Goal: Task Accomplishment & Management: Manage account settings

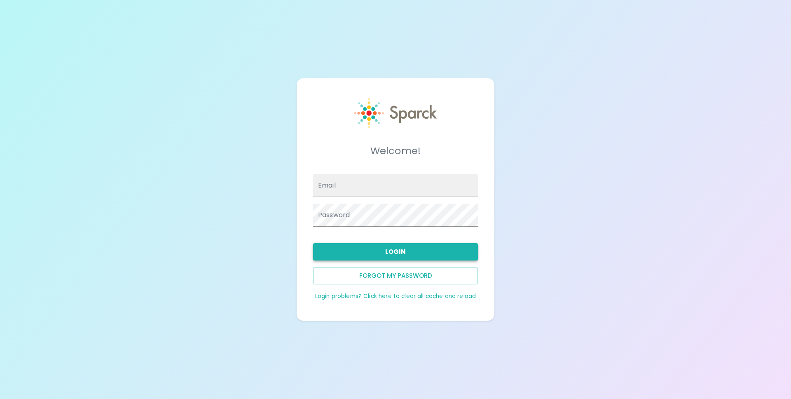
type input "[EMAIL_ADDRESS][DOMAIN_NAME]"
click at [389, 245] on button "Login" at bounding box center [395, 251] width 165 height 17
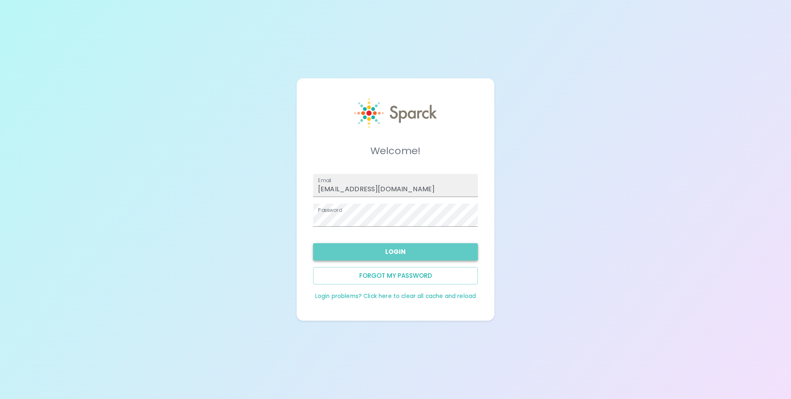
click at [386, 250] on button "Login" at bounding box center [395, 251] width 165 height 17
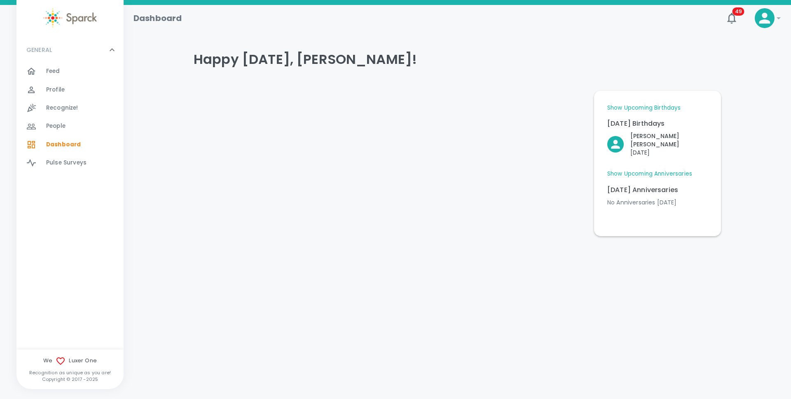
click at [626, 170] on link "Show Upcoming Anniversaries" at bounding box center [649, 174] width 85 height 8
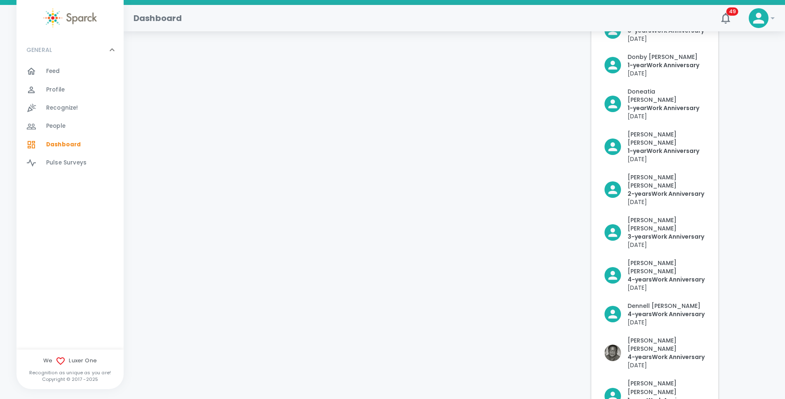
scroll to position [37, 0]
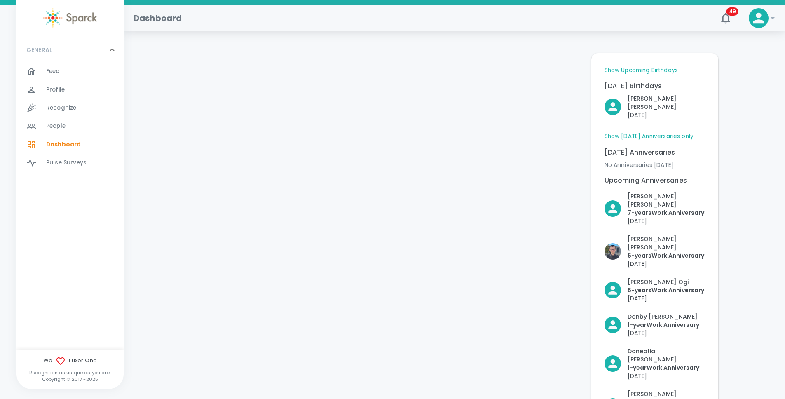
click at [56, 79] on div "Feed 0" at bounding box center [69, 71] width 107 height 18
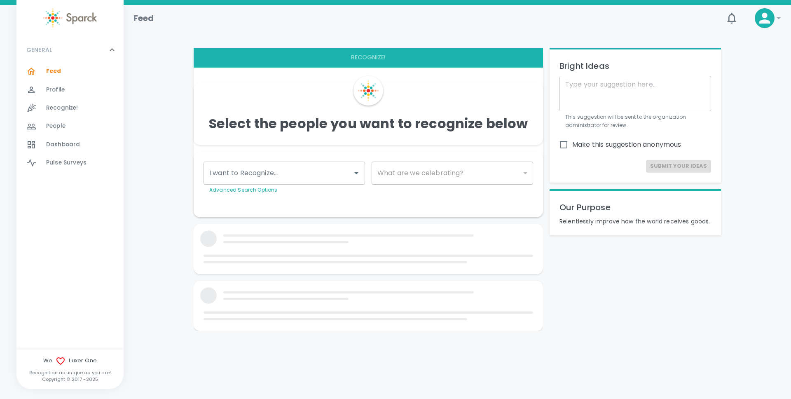
click at [56, 76] on span "Feed 0" at bounding box center [53, 72] width 15 height 12
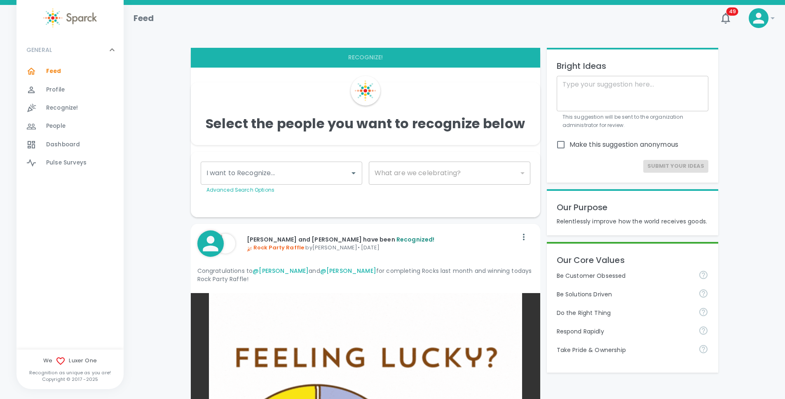
click at [760, 26] on div at bounding box center [759, 18] width 20 height 20
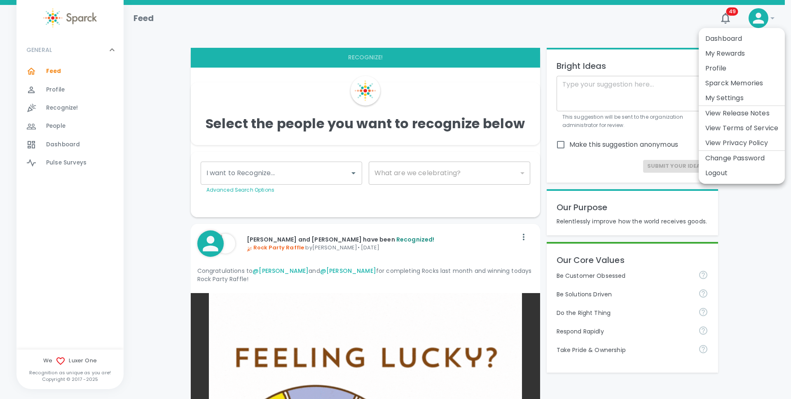
click at [505, 234] on div at bounding box center [395, 199] width 791 height 399
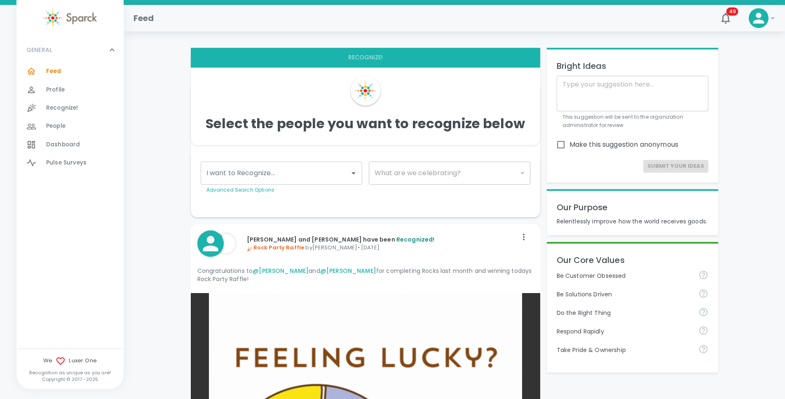
scroll to position [372, 0]
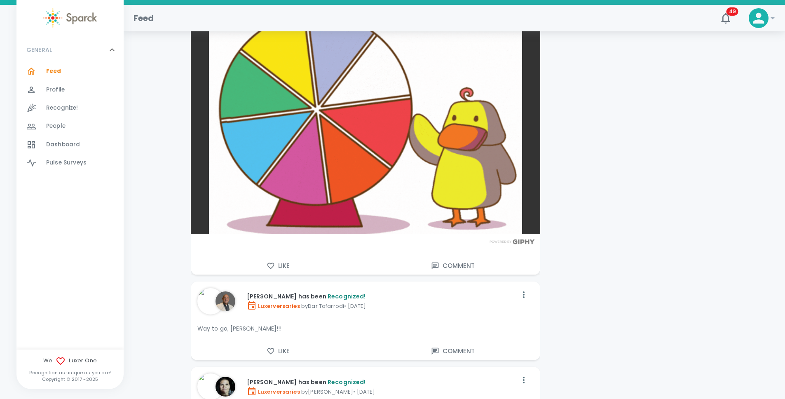
click at [59, 143] on span "Dashboard" at bounding box center [63, 144] width 34 height 8
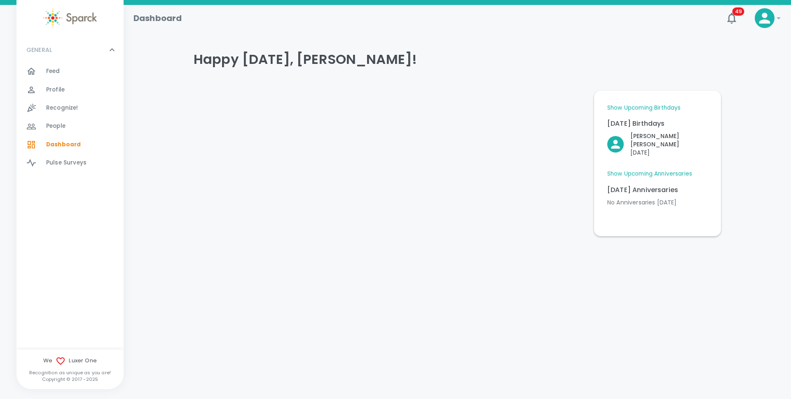
click at [61, 93] on span "Profile" at bounding box center [55, 90] width 19 height 8
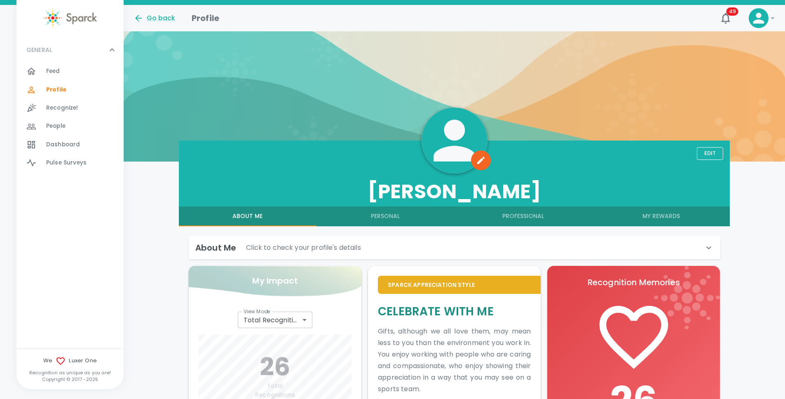
scroll to position [3, 0]
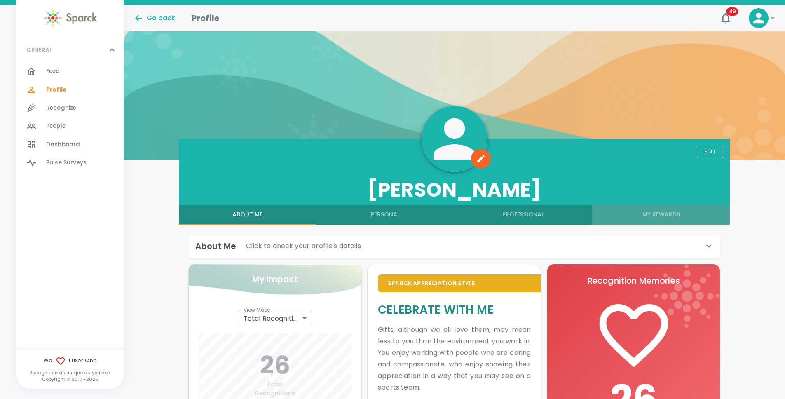
click at [640, 222] on button "My Rewards" at bounding box center [661, 215] width 138 height 20
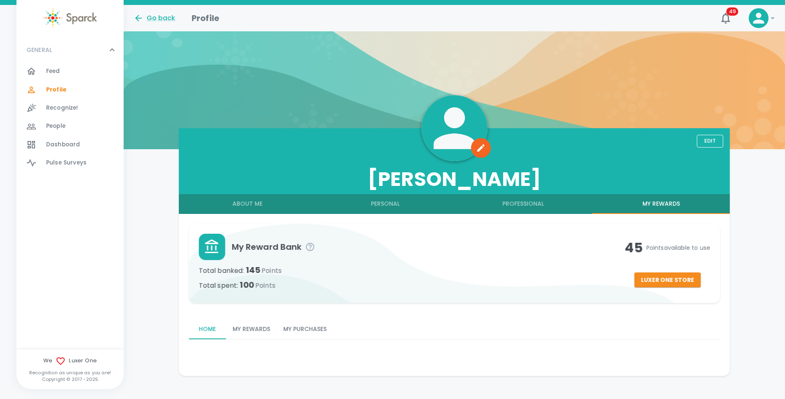
scroll to position [17, 0]
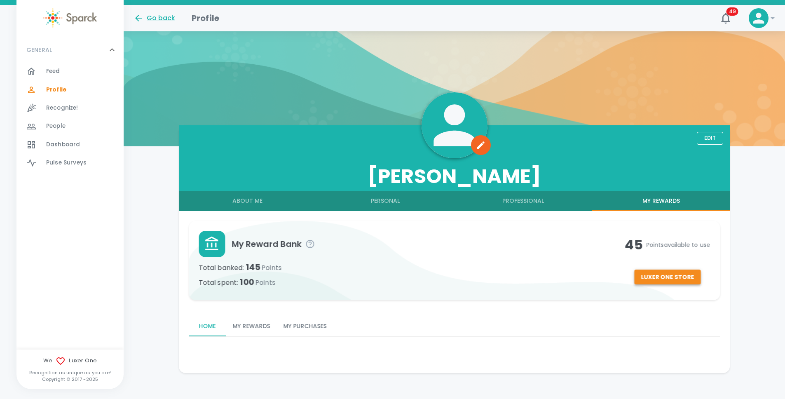
click at [679, 276] on button "Luxer One Store" at bounding box center [667, 276] width 66 height 15
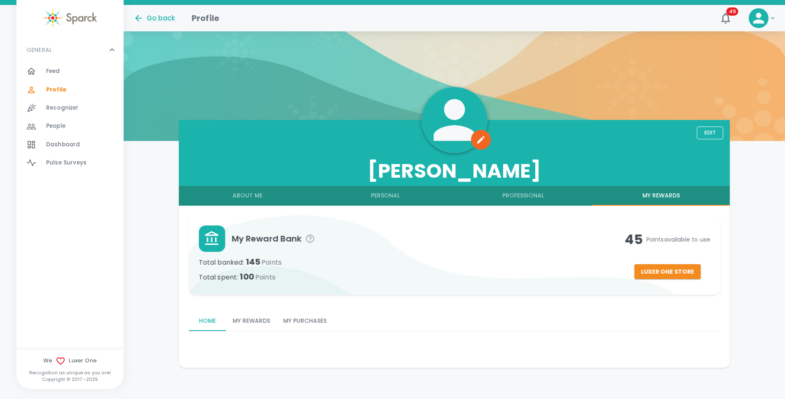
scroll to position [24, 0]
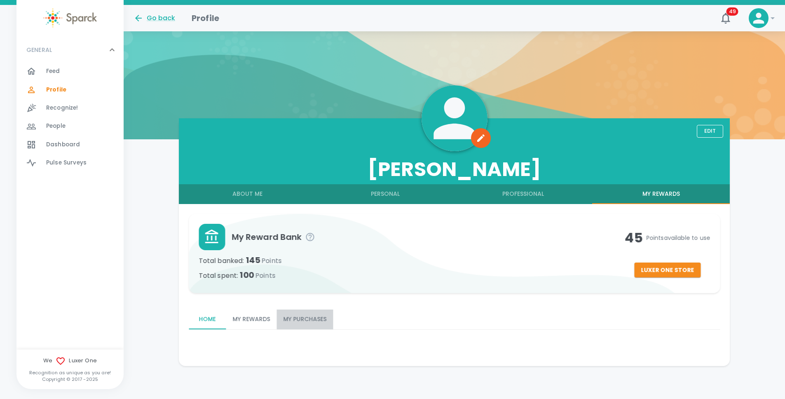
click at [312, 322] on button "My Purchases" at bounding box center [304, 319] width 56 height 20
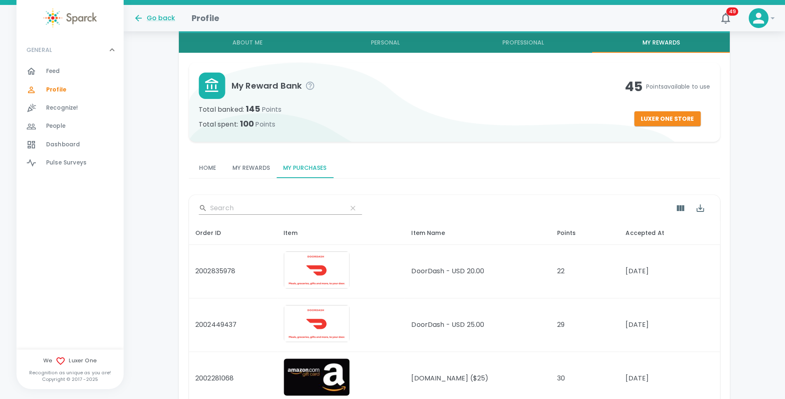
scroll to position [177, 0]
